Goal: Share content: Share content

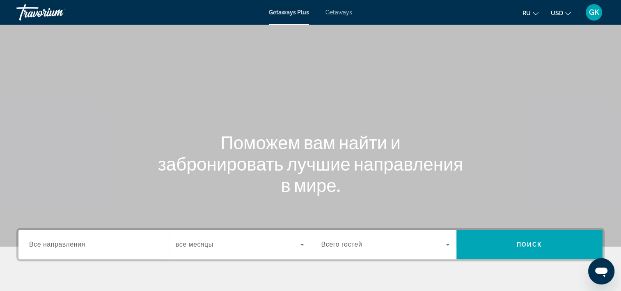
click at [589, 18] on div "GK" at bounding box center [594, 12] width 16 height 16
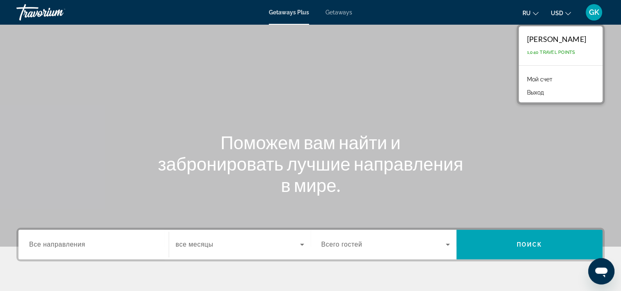
click at [535, 76] on link "Мой счет" at bounding box center [540, 79] width 34 height 11
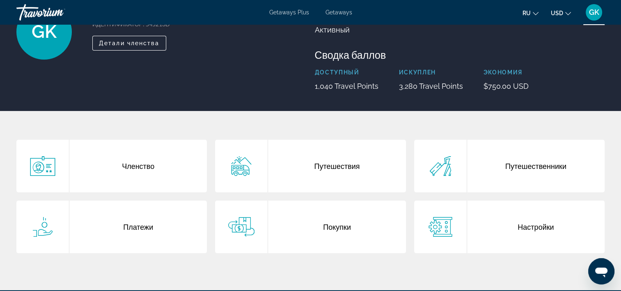
scroll to position [82, 0]
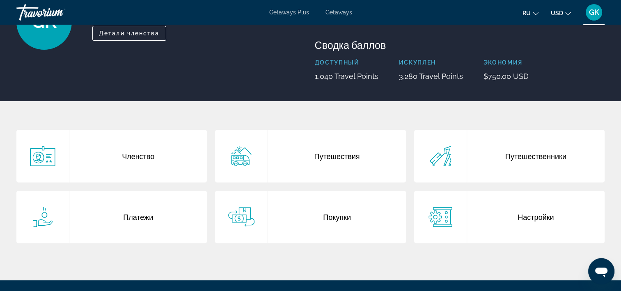
drag, startPoint x: 319, startPoint y: 214, endPoint x: 452, endPoint y: 209, distance: 133.6
click at [319, 214] on div "Покупки" at bounding box center [337, 217] width 138 height 53
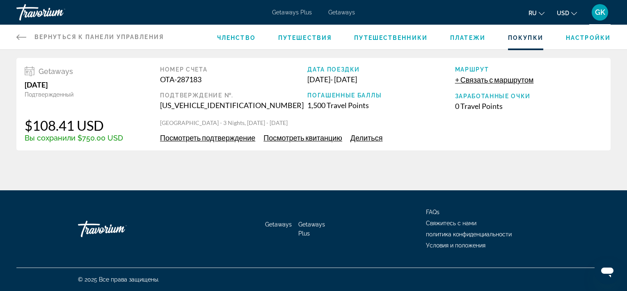
click at [378, 138] on span "Делиться" at bounding box center [367, 137] width 32 height 9
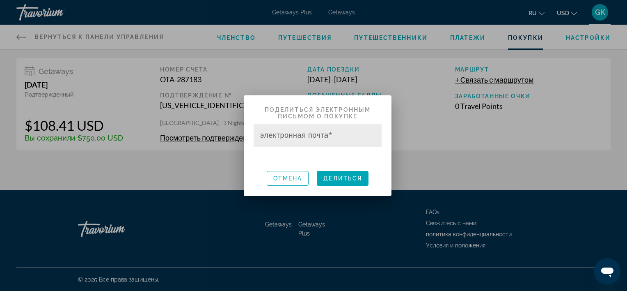
click at [325, 139] on mat-label "электронная почта" at bounding box center [294, 135] width 69 height 8
click at [325, 139] on input "электронная почта" at bounding box center [320, 139] width 120 height 10
paste input "**********"
type input "**********"
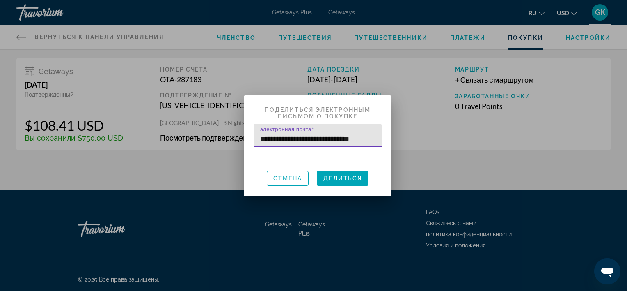
click at [374, 112] on h2 "Поделиться электронным письмом о покупке" at bounding box center [318, 109] width 148 height 28
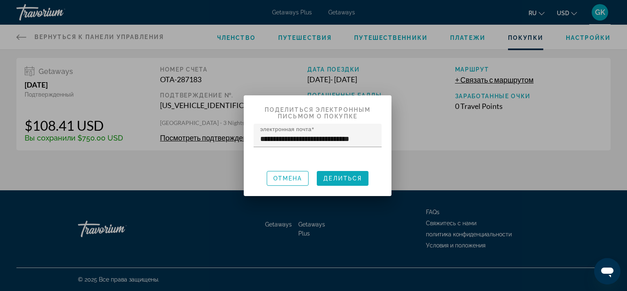
click at [354, 177] on span "Делиться" at bounding box center [343, 178] width 39 height 7
